Goal: Book appointment/travel/reservation

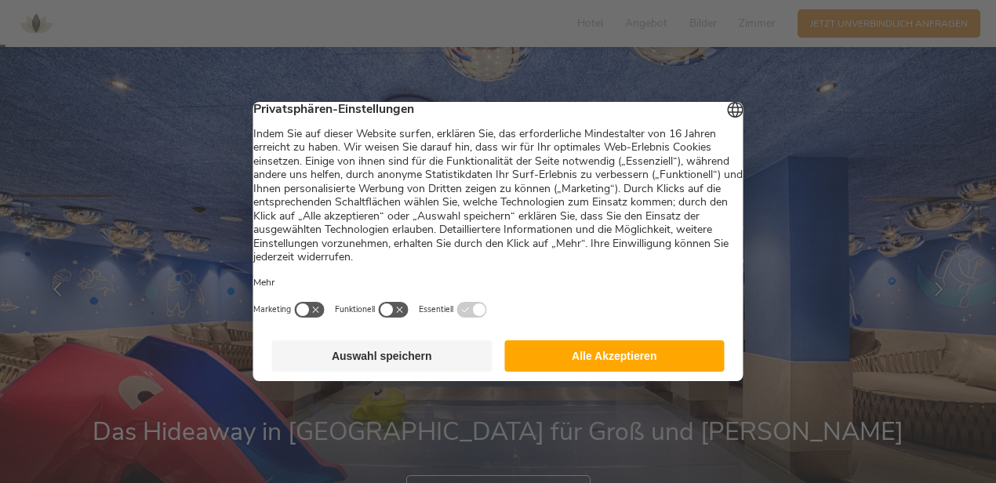
scroll to position [27, 0]
click at [609, 359] on button "Alle Akzeptieren" at bounding box center [614, 355] width 220 height 31
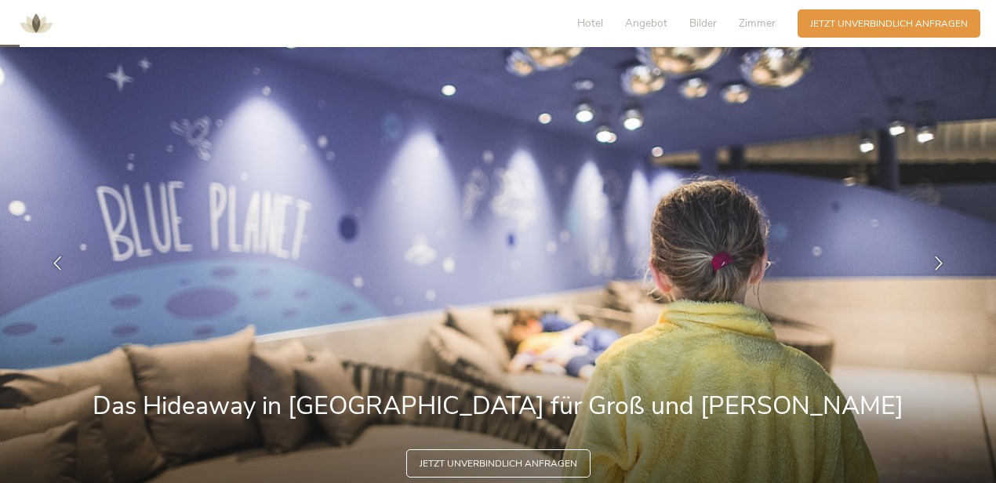
scroll to position [75, 0]
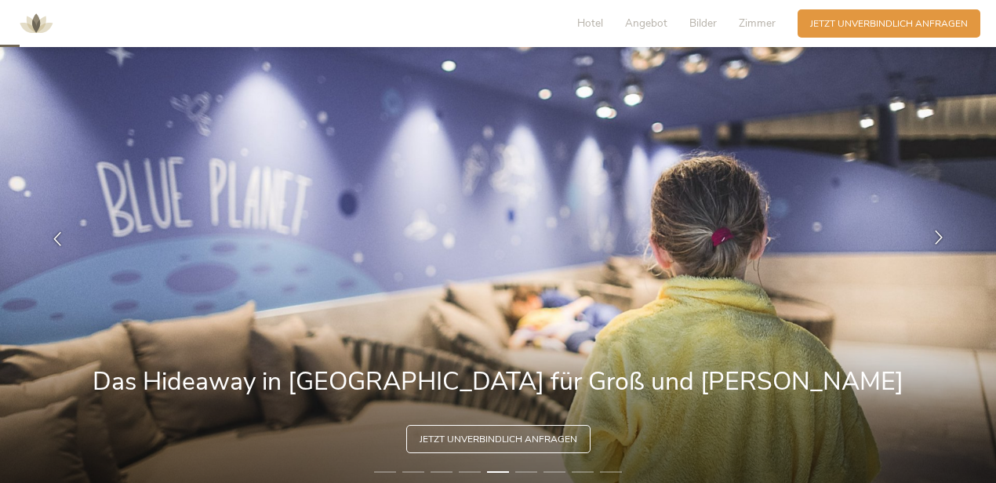
click at [934, 239] on icon at bounding box center [939, 238] width 14 height 14
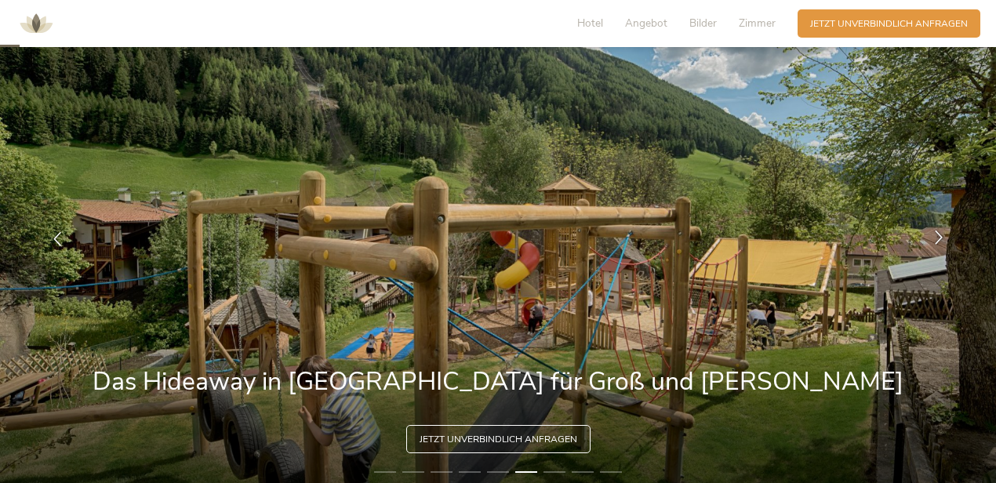
click at [934, 239] on icon at bounding box center [939, 238] width 14 height 14
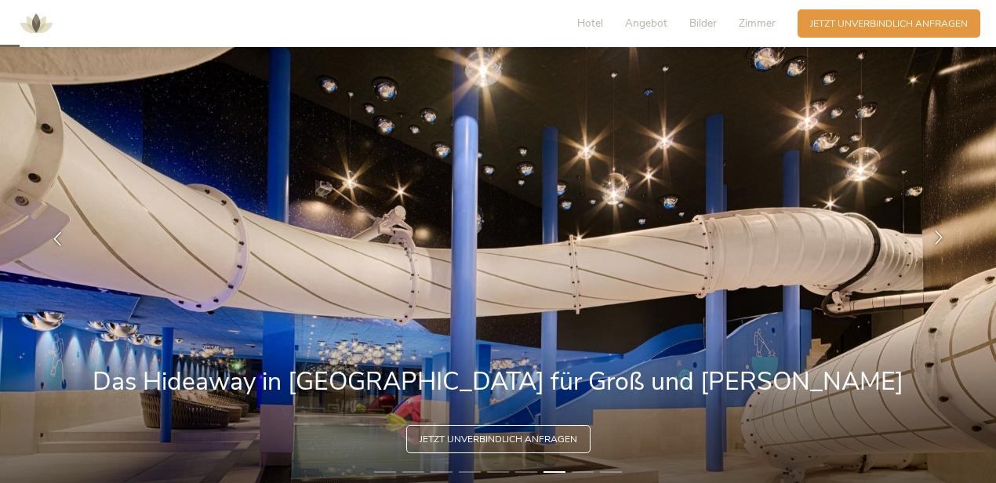
click at [934, 239] on icon at bounding box center [939, 238] width 14 height 14
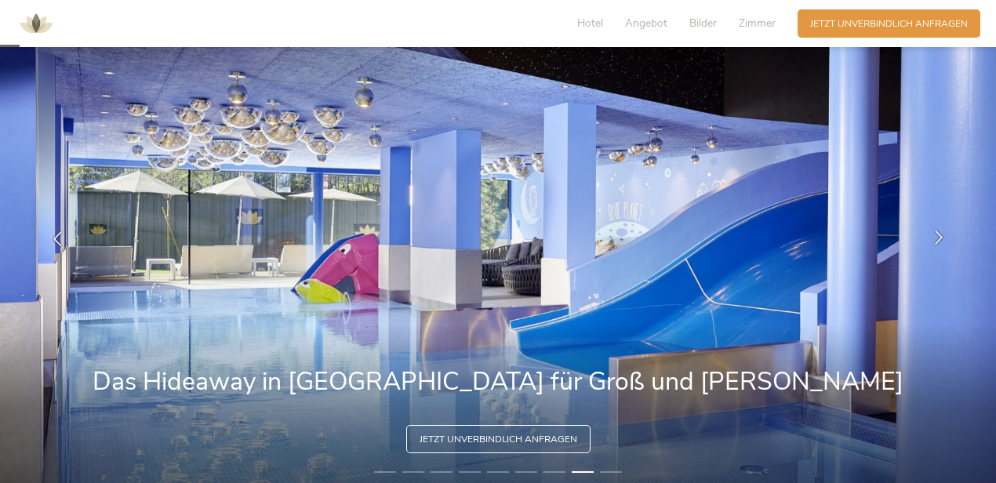
click at [934, 239] on icon at bounding box center [939, 238] width 14 height 14
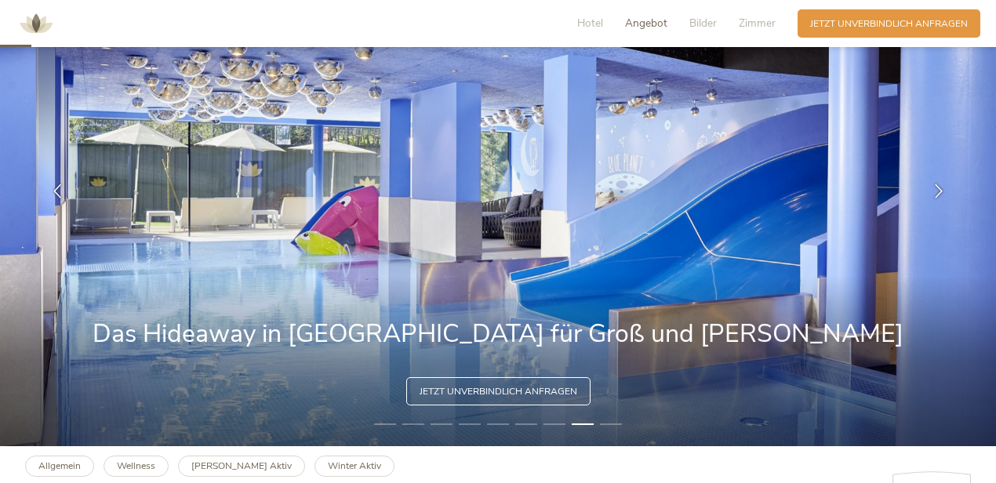
click at [637, 25] on span "Angebot" at bounding box center [646, 23] width 42 height 15
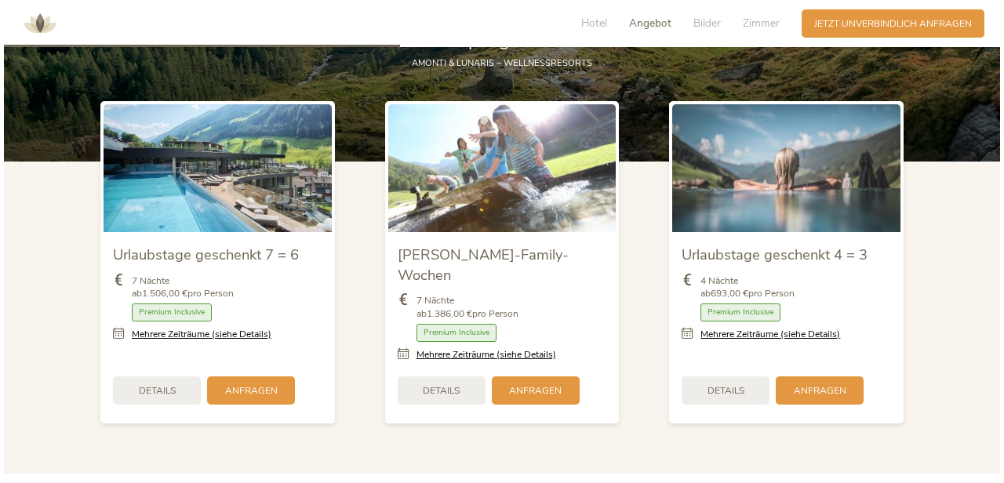
scroll to position [1549, 0]
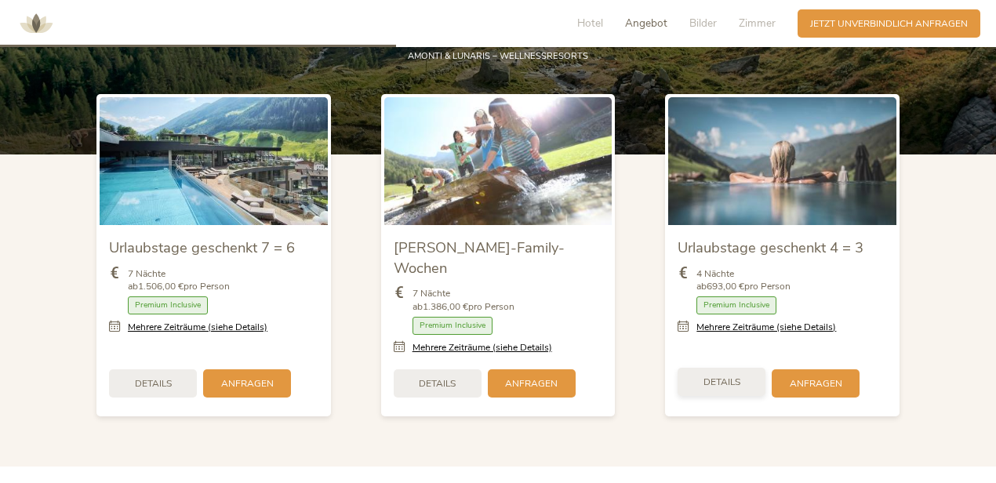
click at [732, 376] on span "Details" at bounding box center [722, 382] width 37 height 13
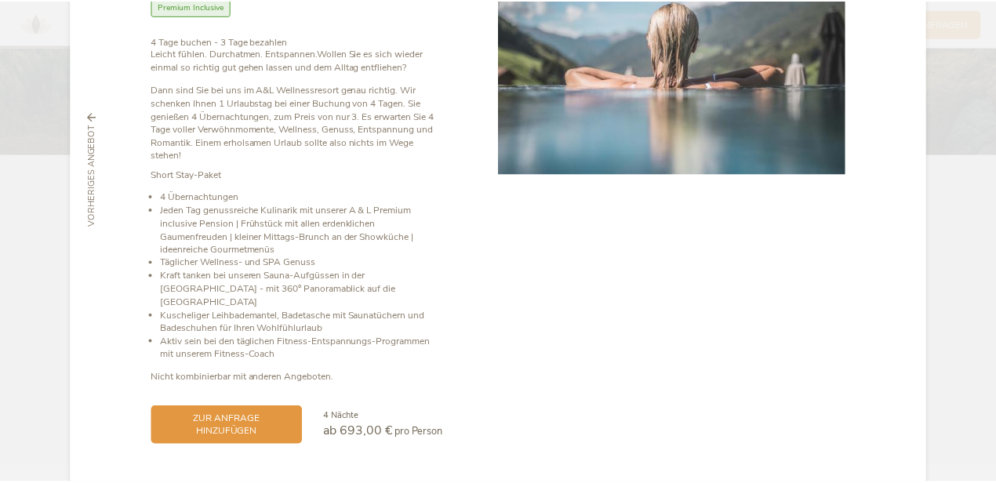
scroll to position [175, 0]
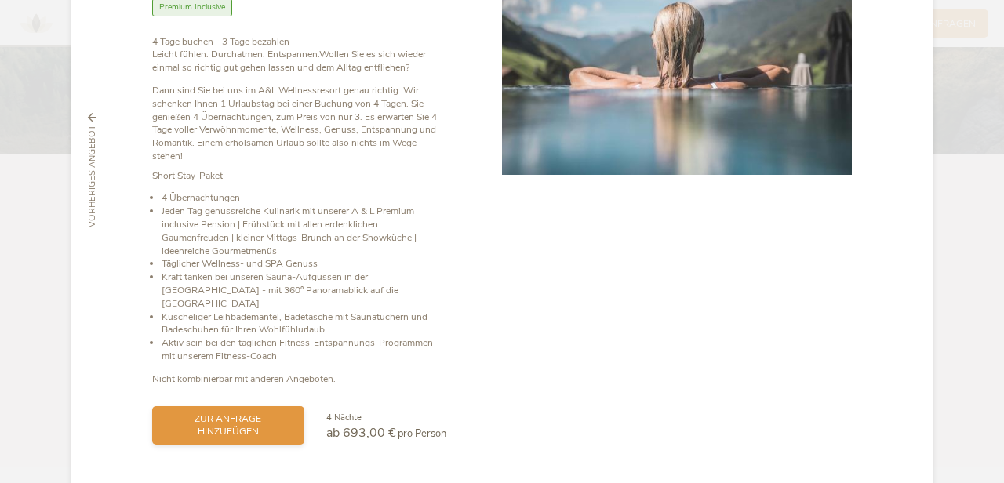
click at [242, 413] on span "zur Anfrage hinzufügen" at bounding box center [228, 426] width 127 height 27
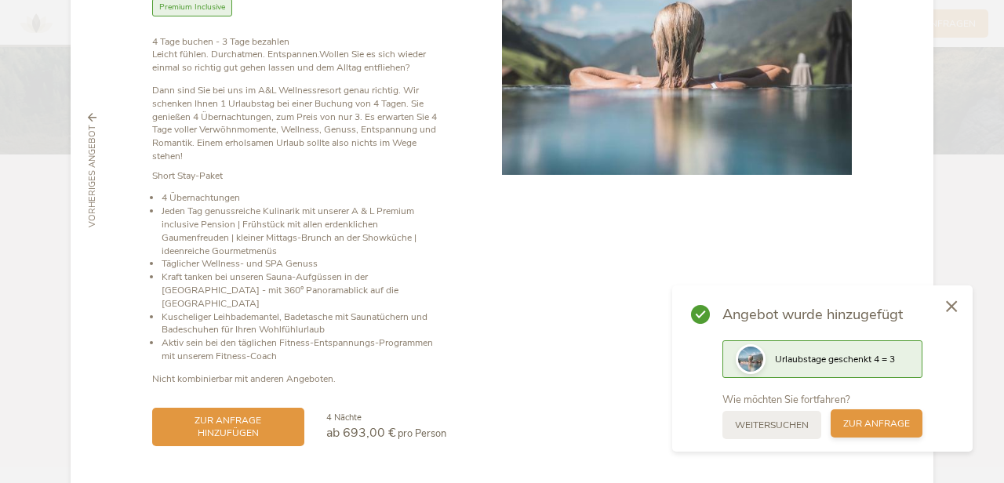
click at [873, 424] on span "zur Anfrage" at bounding box center [876, 423] width 67 height 13
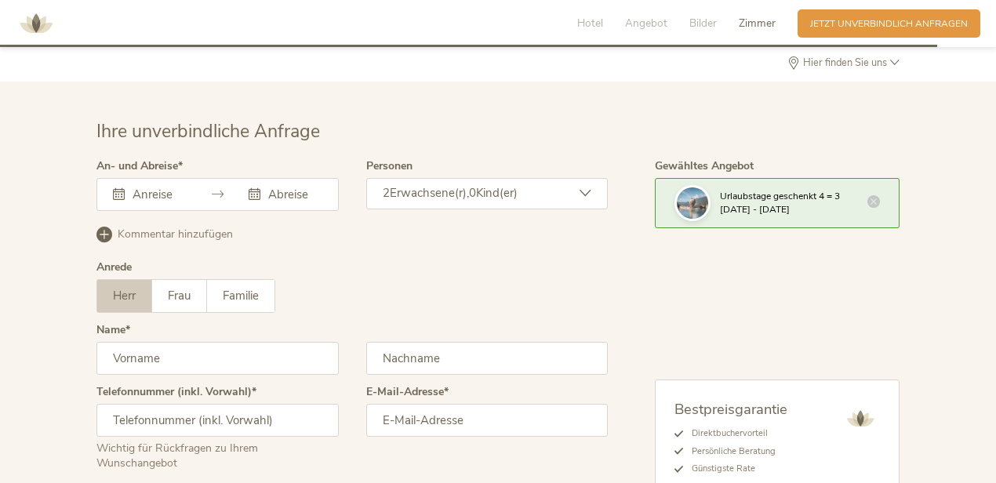
scroll to position [3768, 0]
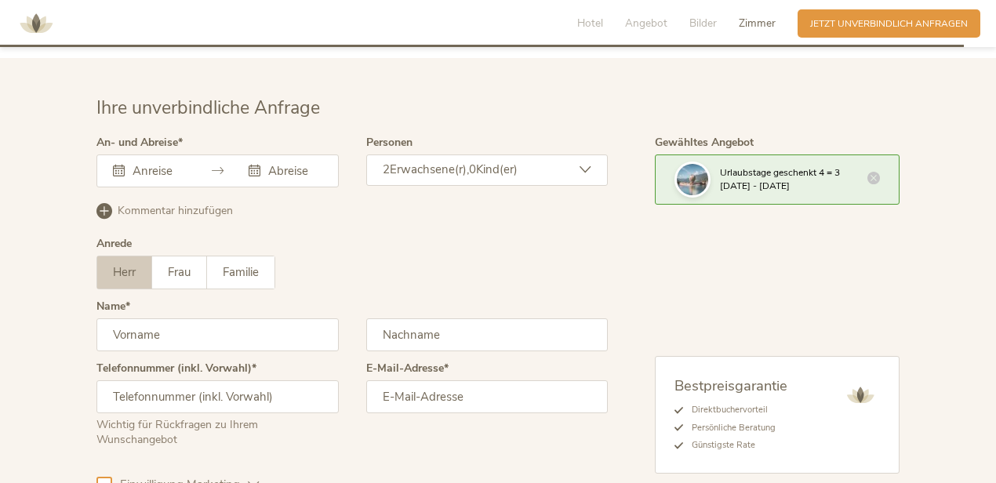
click at [195, 155] on div at bounding box center [217, 171] width 242 height 33
click at [166, 155] on div "September 2025 Mo Di Mi Do Fr Sa So 1 2 3 4 5 6 7 8 9 10 11 12 13 14 15 16 17 1…" at bounding box center [217, 171] width 242 height 33
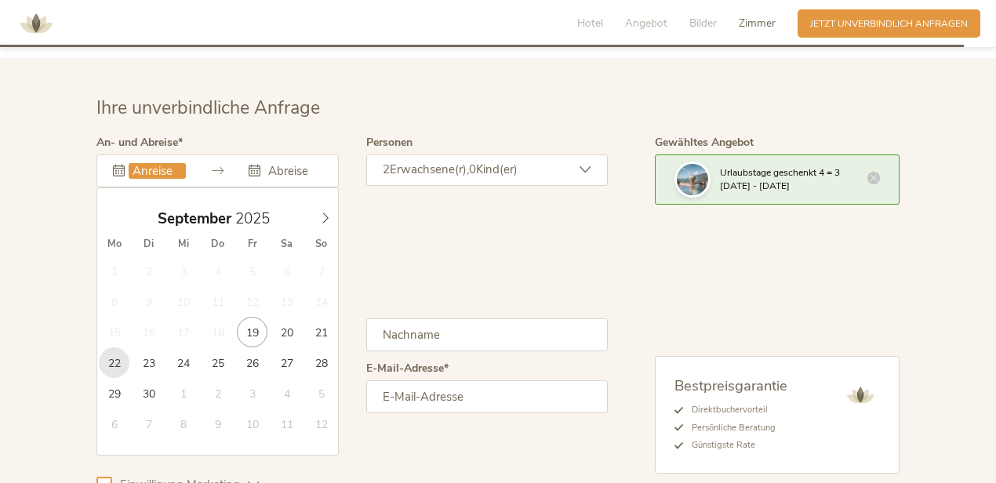
type input "22.09.2025"
type input "26.09.2025"
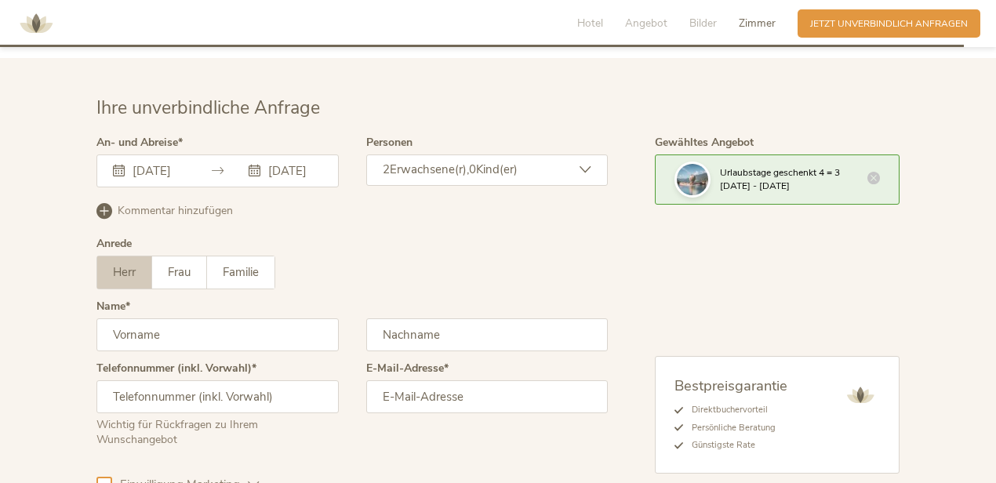
click at [584, 164] on icon at bounding box center [586, 170] width 12 height 12
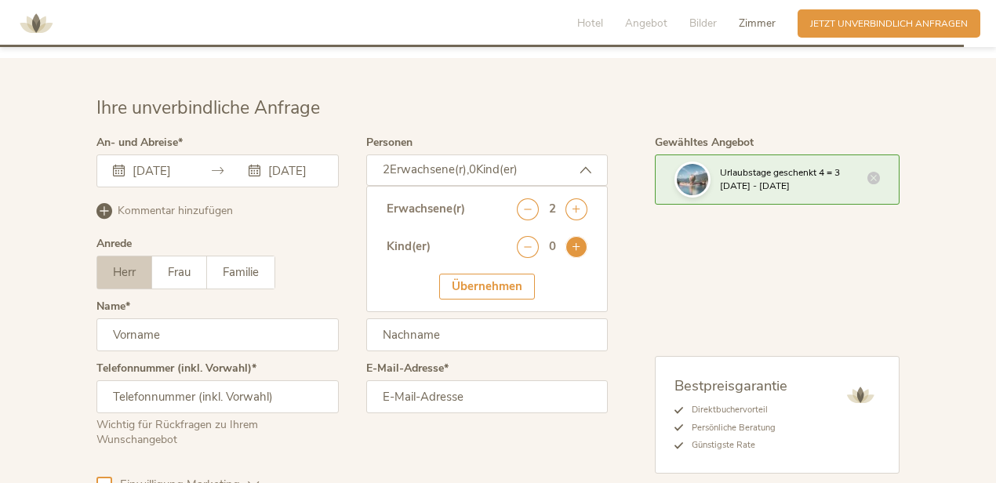
click at [584, 236] on icon at bounding box center [577, 247] width 22 height 22
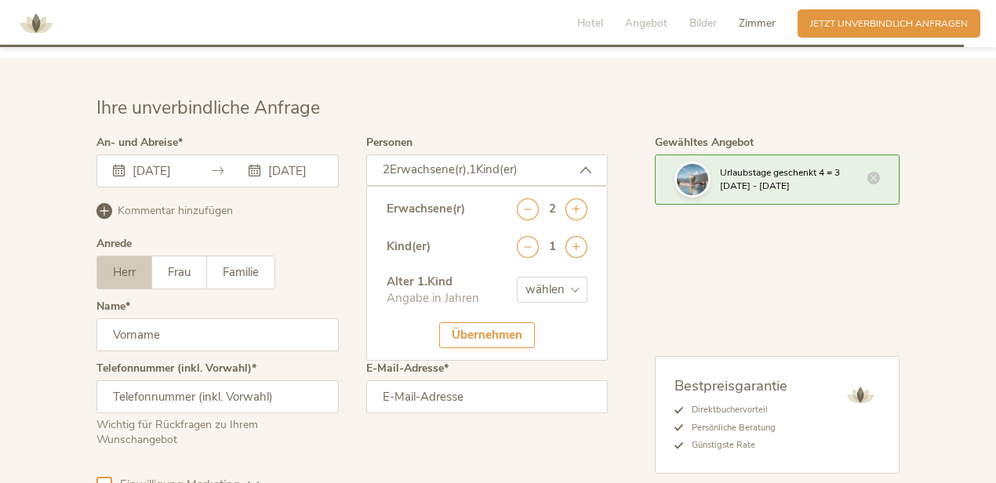
click at [565, 277] on select "wählen 0 1 2 3 4 5 6 7 8 9 10 11 12 13 14 15 16 17" at bounding box center [552, 290] width 71 height 26
select select "2"
click at [166, 231] on div at bounding box center [352, 327] width 519 height 389
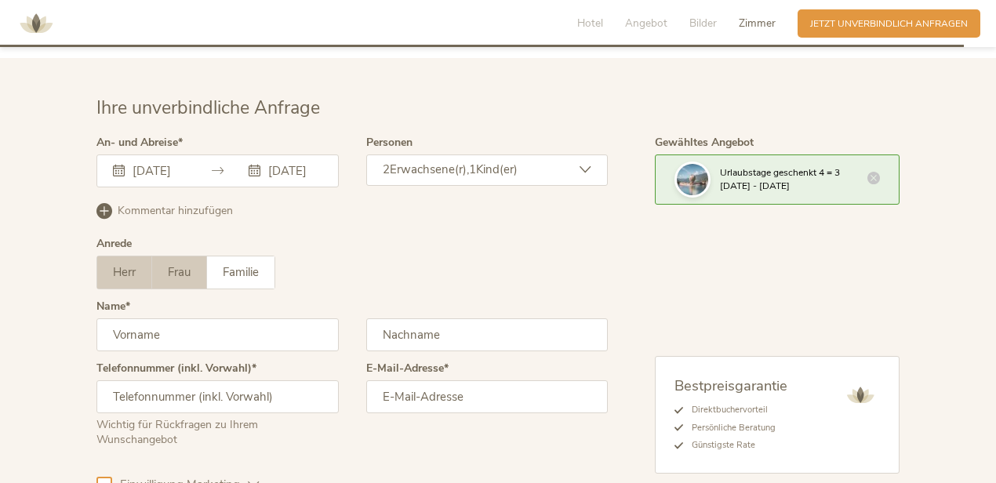
click at [182, 264] on span "Frau" at bounding box center [179, 272] width 23 height 16
type input "Kelly"
type input "In de Braek"
type input "00436602488691"
click button "Jetzt anmelden" at bounding box center [0, 0] width 0 height 0
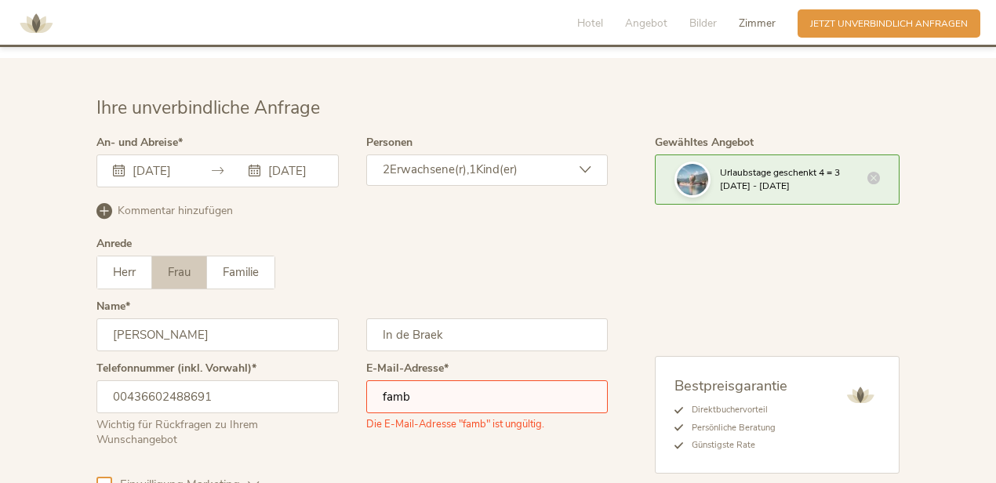
scroll to position [3892, 0]
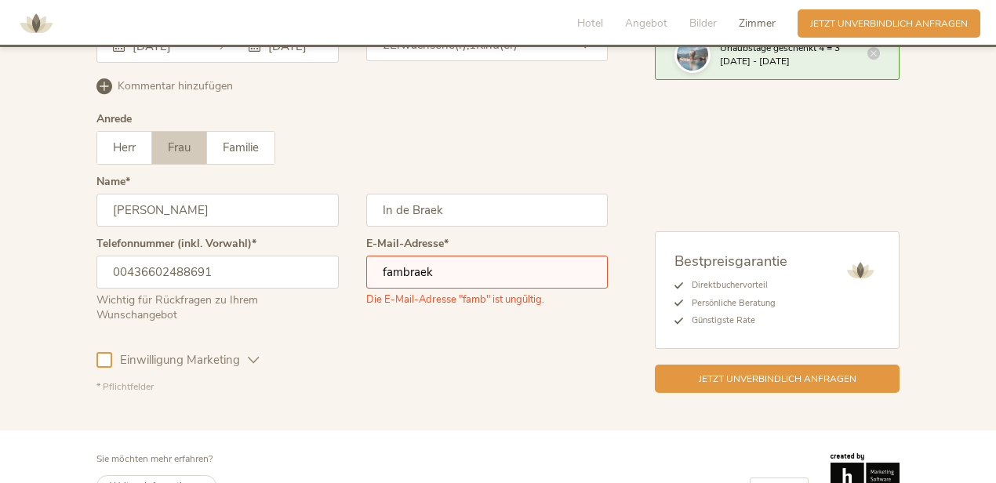
type input "fambraek@gmx.net"
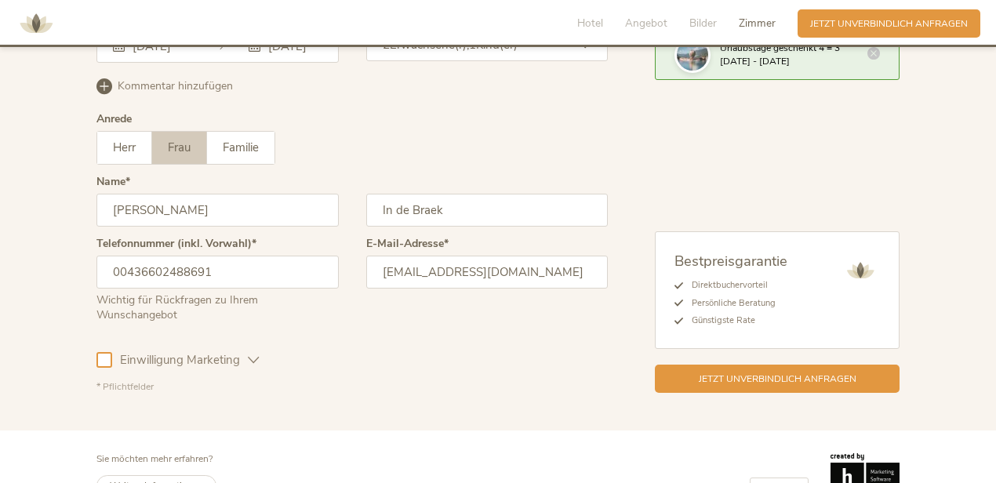
click at [107, 352] on div at bounding box center [104, 360] width 16 height 16
click at [708, 371] on span "Jetzt unverbindlich anfragen" at bounding box center [778, 377] width 158 height 13
